Goal: Task Accomplishment & Management: Use online tool/utility

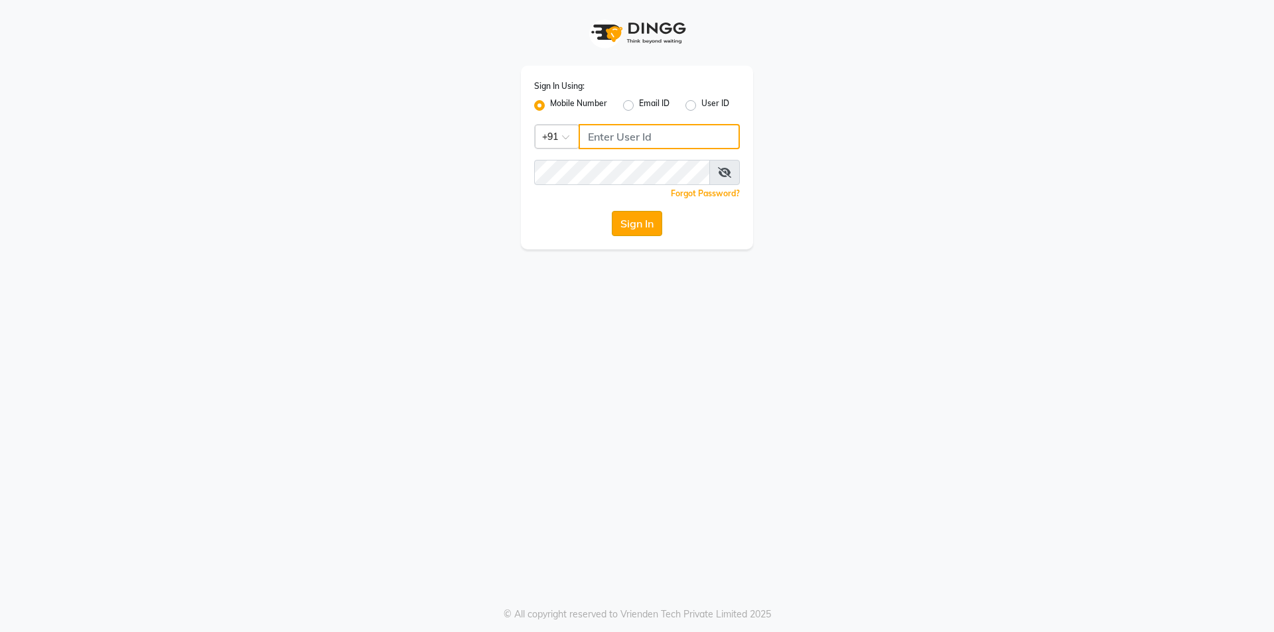
type input "9354158883"
click at [647, 227] on button "Sign In" at bounding box center [637, 223] width 50 height 25
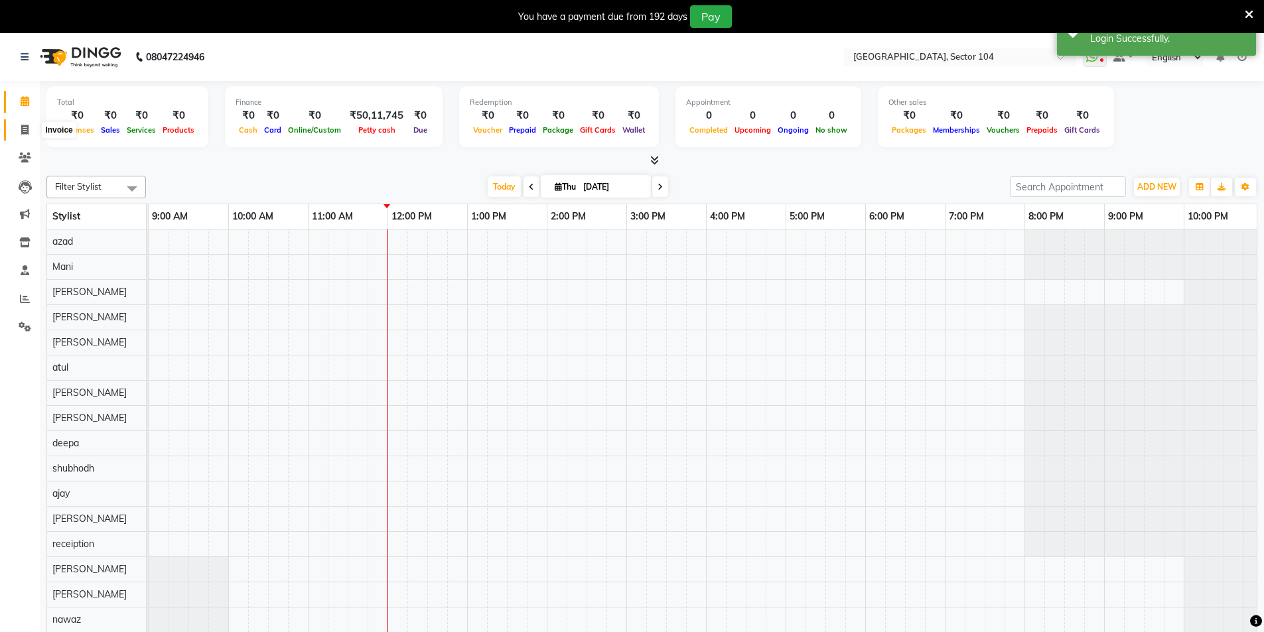
click at [26, 131] on icon at bounding box center [24, 130] width 7 height 10
select select "service"
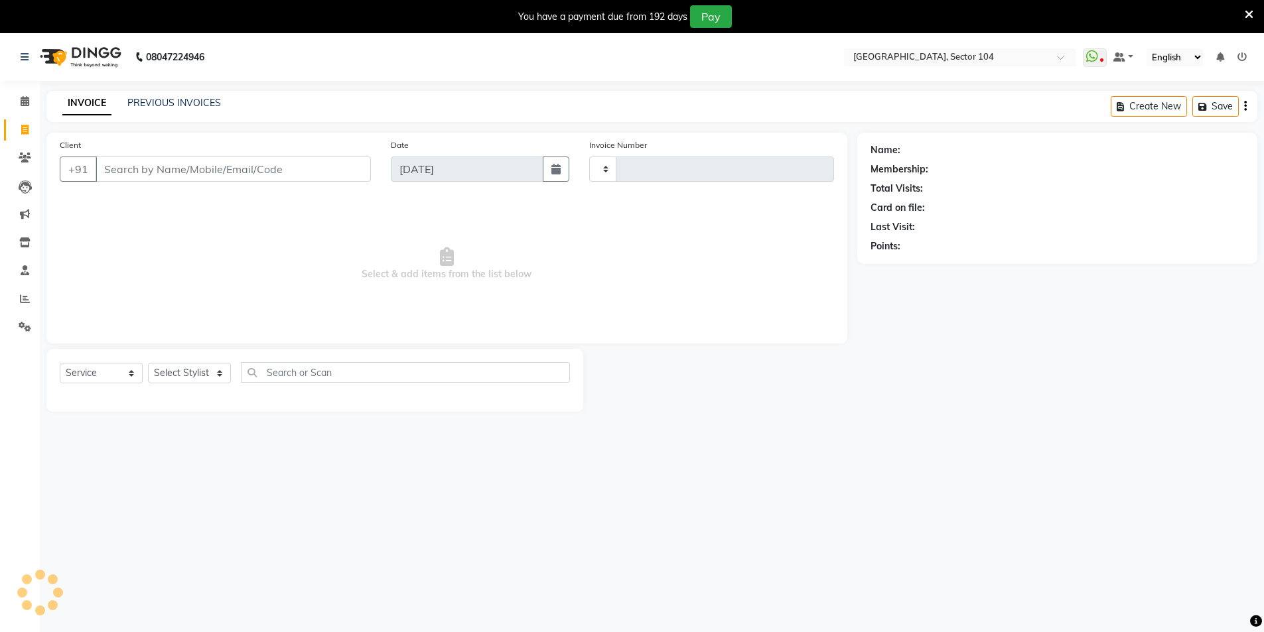
type input "3594"
select select "4009"
